Goal: Complete application form: Complete application form

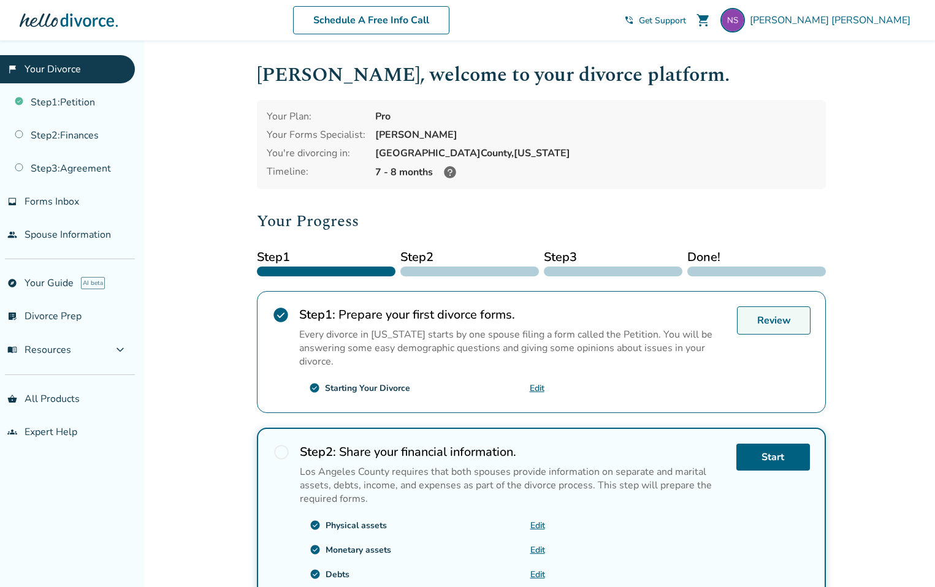
click at [777, 323] on link "Review" at bounding box center [774, 320] width 74 height 28
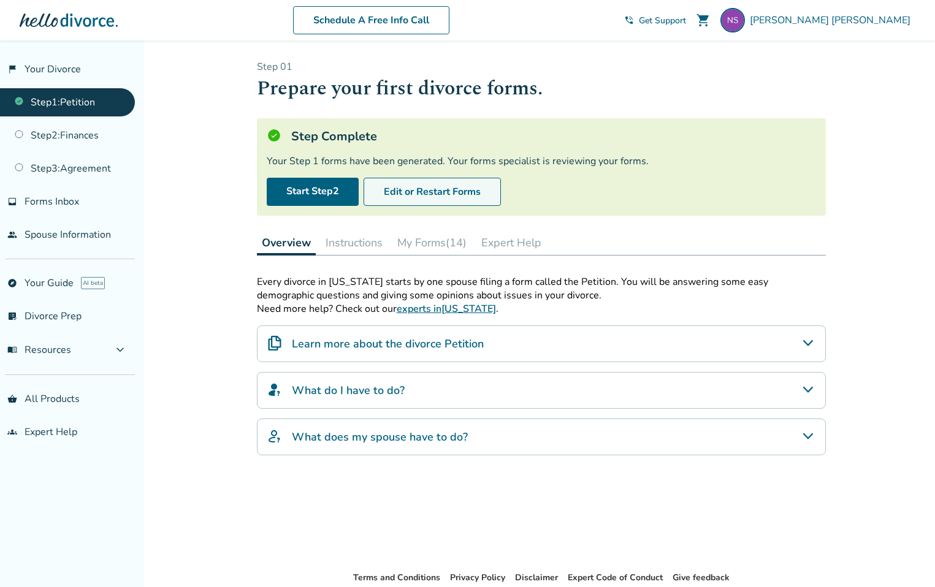
click at [441, 197] on button "Edit or Restart Forms" at bounding box center [431, 192] width 137 height 28
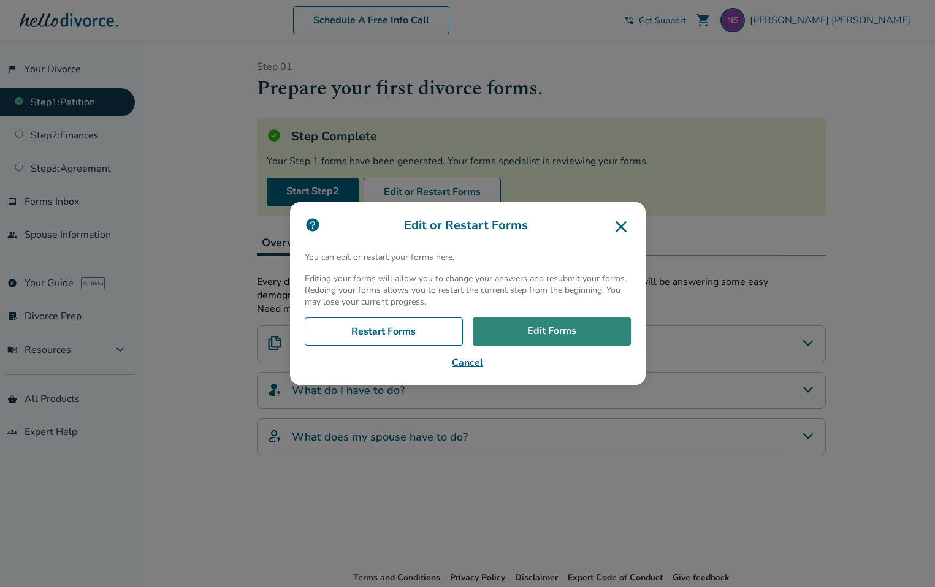
click at [525, 332] on link "Edit Forms" at bounding box center [552, 332] width 158 height 28
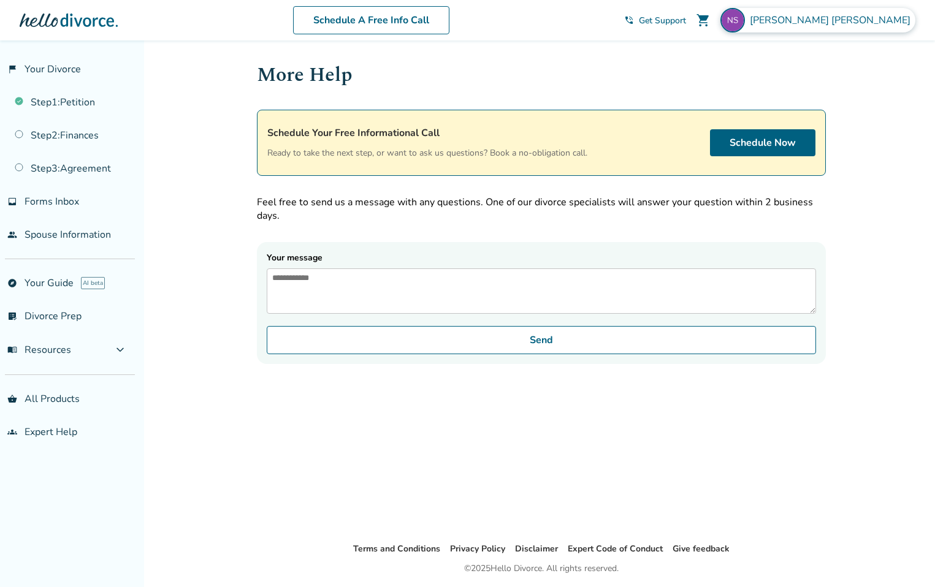
click at [865, 20] on span "[PERSON_NAME]" at bounding box center [832, 19] width 165 height 13
click at [48, 102] on link "Step 1 : Petition" at bounding box center [67, 102] width 135 height 28
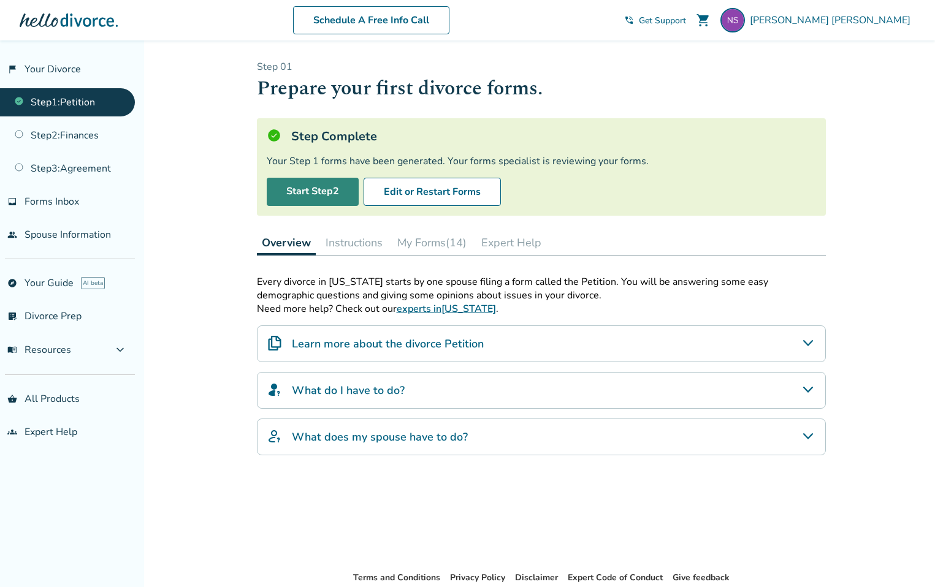
click at [310, 189] on link "Start Step 2" at bounding box center [313, 192] width 92 height 28
